Goal: Task Accomplishment & Management: Manage account settings

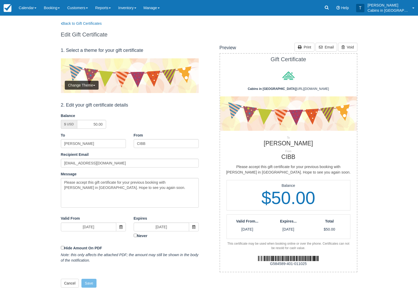
click at [28, 7] on link "Calendar" at bounding box center [27, 8] width 25 height 16
click at [41, 37] on link "Customer" at bounding box center [35, 33] width 41 height 11
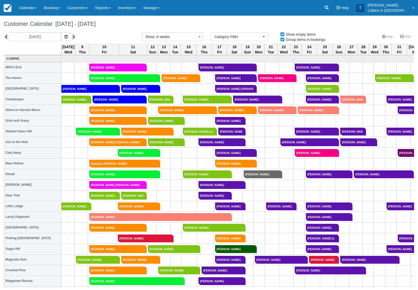
select select
click at [110, 8] on link "Reports" at bounding box center [103, 8] width 23 height 16
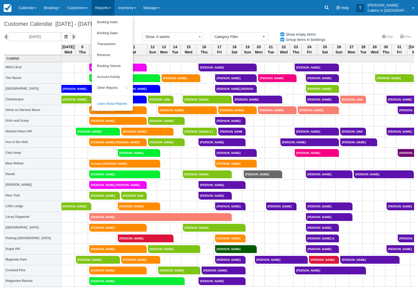
click at [120, 21] on link "Booking Index" at bounding box center [112, 22] width 41 height 11
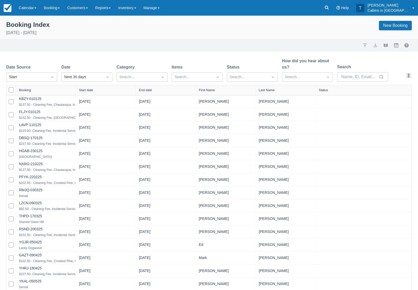
select select "25"
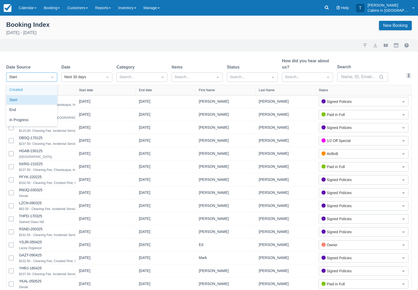
click at [47, 89] on div "Created" at bounding box center [31, 90] width 51 height 10
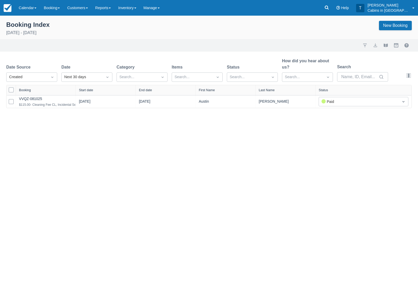
click at [48, 98] on div "VVQZ-081025 $115.00- Cleaning Fee CL, Incidental Service Fee CL, Magnolia Gem" at bounding box center [67, 102] width 97 height 13
click at [42, 101] on link "VVQZ-081025" at bounding box center [30, 99] width 23 height 4
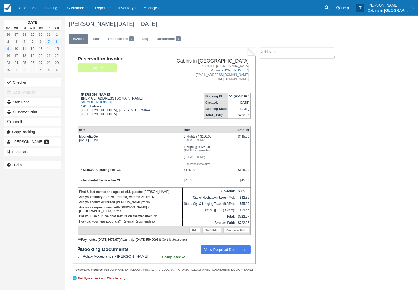
scroll to position [18, 0]
click at [215, 254] on link "View Required Documents" at bounding box center [226, 249] width 50 height 9
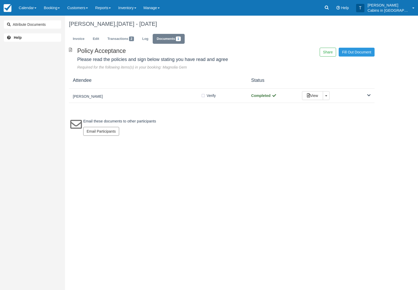
click at [136, 93] on div "[PERSON_NAME]" at bounding box center [137, 95] width 128 height 7
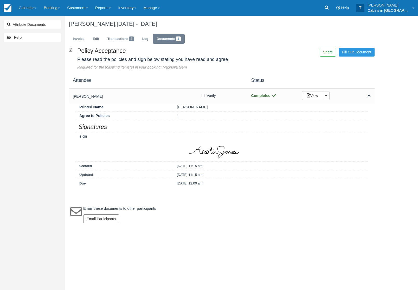
click at [198, 102] on div "[PERSON_NAME] Verify Verified Completed View Toggle Dropdown Detach" at bounding box center [222, 95] width 306 height 14
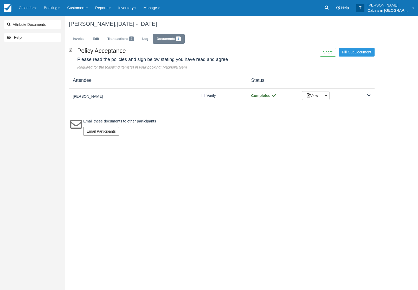
click at [84, 42] on link "Invoice" at bounding box center [79, 39] width 20 height 10
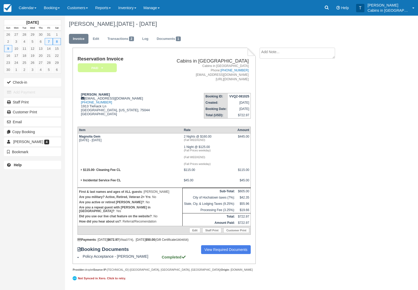
click at [110, 68] on em "Paid" at bounding box center [97, 67] width 39 height 9
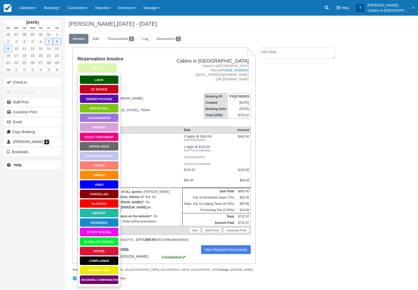
click at [109, 278] on link "Booking Confirmation" at bounding box center [99, 279] width 39 height 9
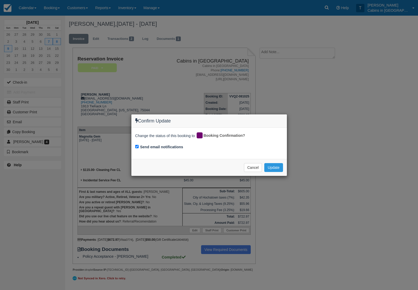
click at [279, 165] on button "Update" at bounding box center [273, 167] width 18 height 9
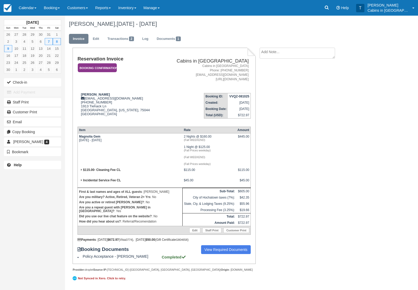
click at [104, 69] on em "Booking Confirmation" at bounding box center [97, 67] width 39 height 9
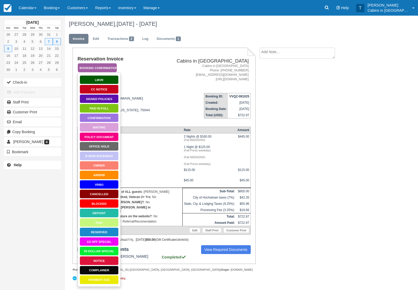
click at [112, 98] on link "Signed Policies" at bounding box center [99, 98] width 39 height 9
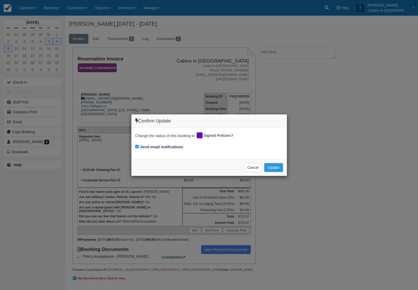
click at [276, 164] on button "Update" at bounding box center [273, 167] width 18 height 9
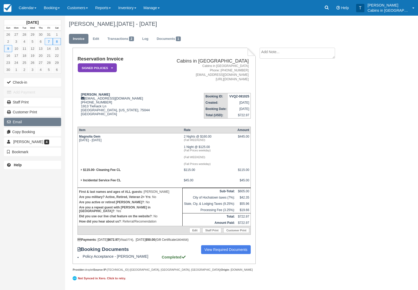
click at [40, 124] on button "Email" at bounding box center [32, 122] width 57 height 8
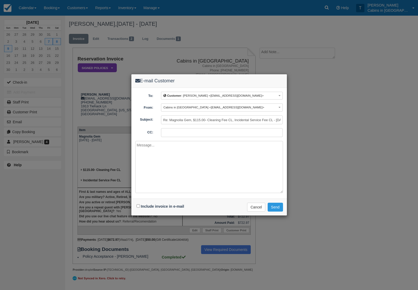
click at [165, 164] on textarea at bounding box center [209, 167] width 148 height 52
click at [152, 162] on textarea at bounding box center [209, 167] width 148 height 52
click at [165, 163] on textarea at bounding box center [209, 167] width 148 height 52
paste textarea "Thank you for choosing Cabins in Broken Bow for your vacation needs. To complet…"
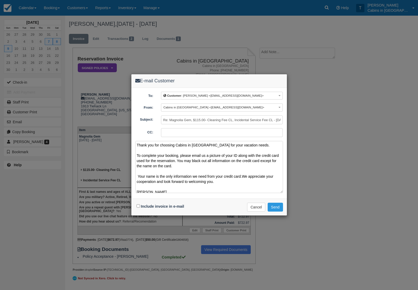
paste textarea "Thank you for choosing Cabins in Broken Bow for your vacation needs. To complet…"
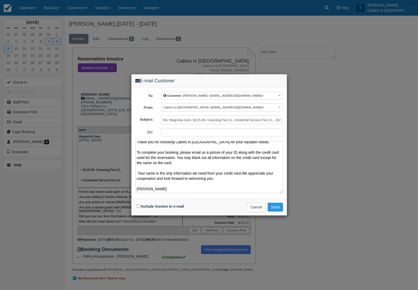
type textarea "Thank you for choosing Cabins in Broken Bow for your vacation needs. To complet…"
click at [125, 157] on div "E-mail Customer To: Customer : Austin Jones <austinjonestexas1997@gmail.com> Cu…" at bounding box center [209, 145] width 418 height 290
click at [138, 204] on input "Include invoice in e-mail" at bounding box center [138, 205] width 3 height 3
checkbox input "true"
click at [276, 208] on button "Send" at bounding box center [275, 206] width 15 height 9
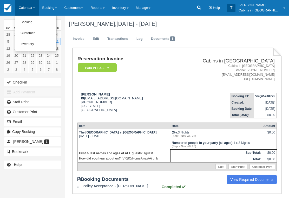
scroll to position [-2, 0]
click at [129, 7] on div at bounding box center [144, 99] width 289 height 198
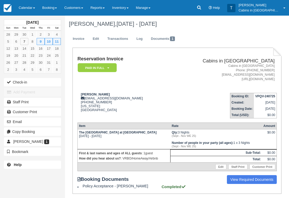
click at [126, 7] on link "Inventory" at bounding box center [121, 8] width 24 height 16
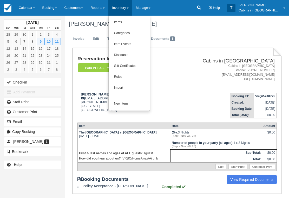
click at [139, 22] on link "Items" at bounding box center [129, 22] width 41 height 11
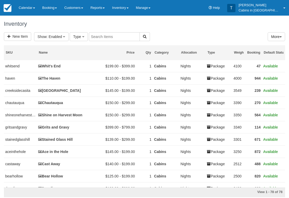
select select
click at [67, 154] on link "Ace in the Hole" at bounding box center [53, 152] width 30 height 4
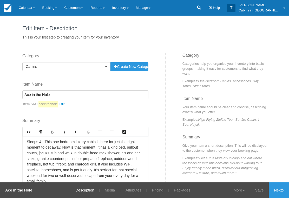
click at [159, 191] on link "Pricing" at bounding box center [157, 190] width 19 height 16
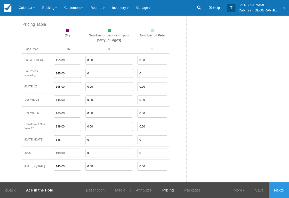
scroll to position [467, 0]
click at [30, 7] on link "Calendar" at bounding box center [27, 8] width 24 height 16
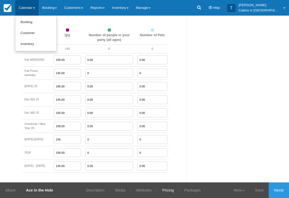
click at [128, 6] on div at bounding box center [144, 99] width 289 height 198
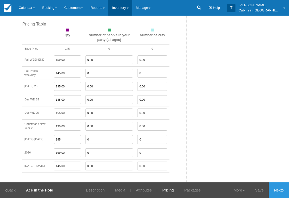
click at [128, 8] on link "Inventory" at bounding box center [121, 8] width 24 height 16
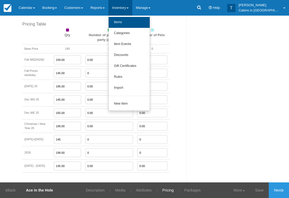
click at [145, 23] on link "Items" at bounding box center [129, 22] width 41 height 11
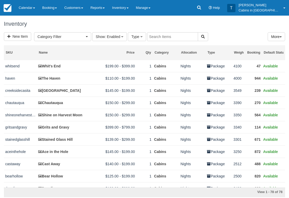
select select
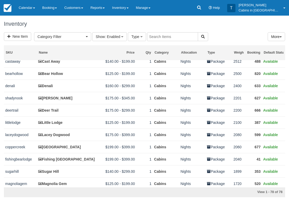
scroll to position [111, 0]
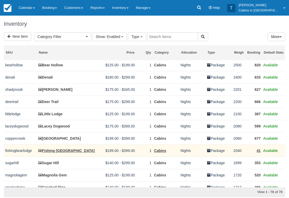
click at [68, 153] on link "Fishing [GEOGRAPHIC_DATA]" at bounding box center [66, 151] width 56 height 4
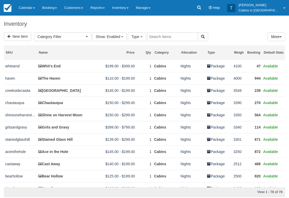
select select
click at [32, 9] on link "Calendar" at bounding box center [27, 8] width 24 height 16
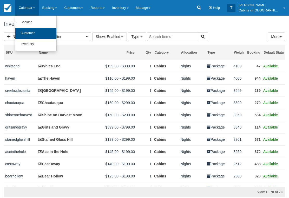
click at [48, 34] on link "Customer" at bounding box center [35, 33] width 41 height 11
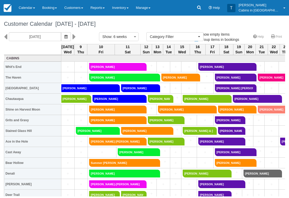
select select
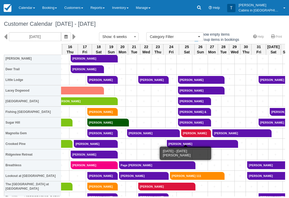
scroll to position [126, 128]
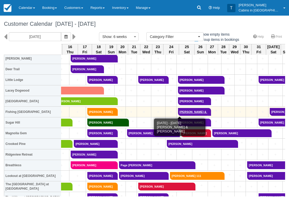
click at [185, 113] on link "Katie Neitzel & Aimee Hammill" at bounding box center [193, 112] width 30 height 8
